Goal: Transaction & Acquisition: Purchase product/service

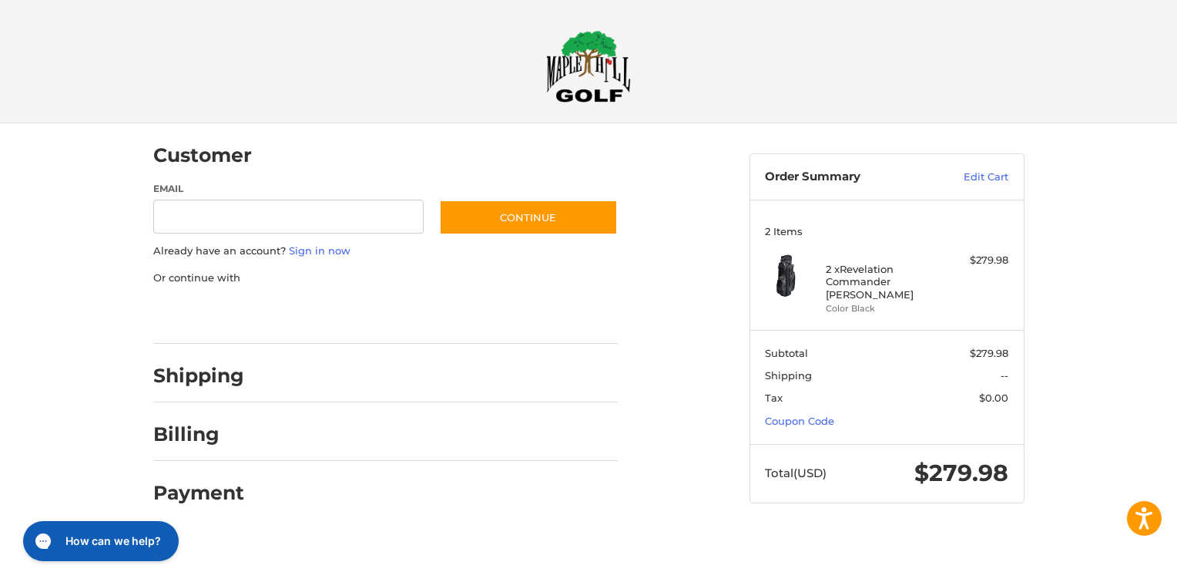
click at [0, 534] on div at bounding box center [0, 534] width 0 height 0
click at [795, 415] on link "Coupon Code" at bounding box center [799, 421] width 69 height 12
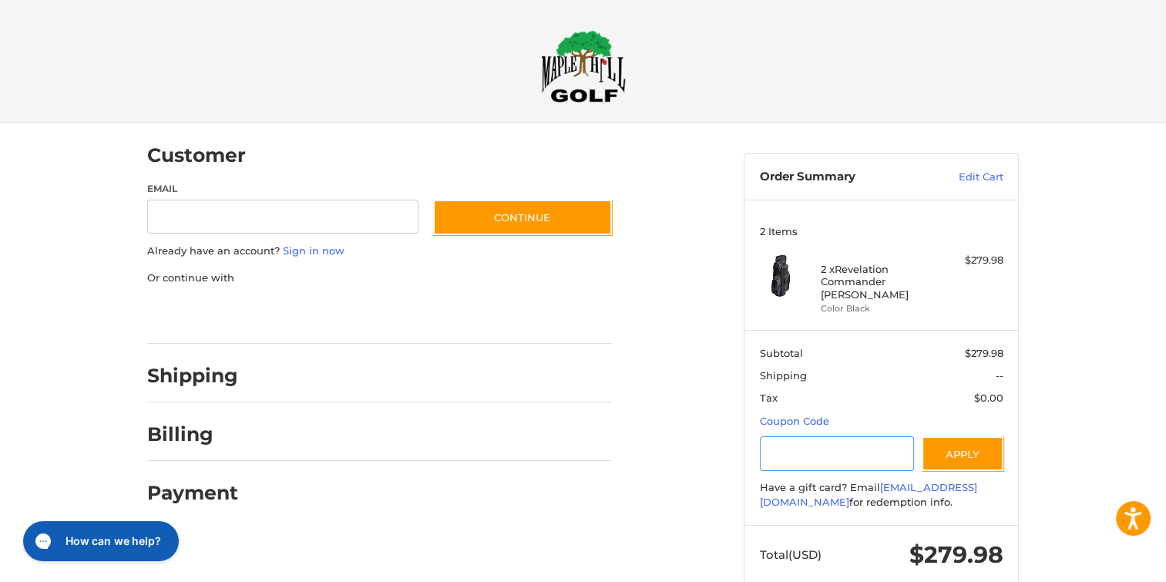
click at [814, 436] on input "Gift Certificate or Coupon Code" at bounding box center [837, 453] width 155 height 35
type input "*********"
click at [949, 447] on button "Apply" at bounding box center [963, 453] width 82 height 35
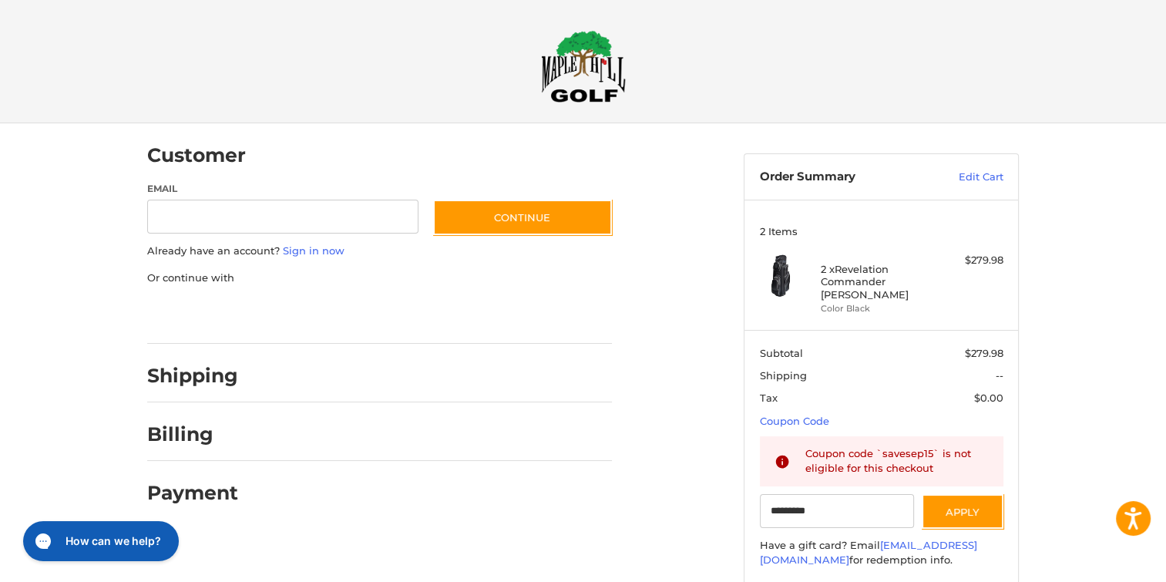
click at [1074, 395] on div "Customer Guest Customer Email Subscribe to our newsletter. Continue Already hav…" at bounding box center [583, 397] width 1166 height 549
click at [578, 66] on img at bounding box center [583, 66] width 85 height 72
